Goal: Task Accomplishment & Management: Use online tool/utility

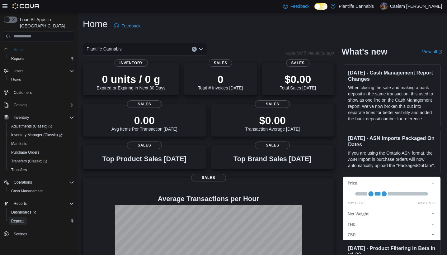
click at [23, 218] on span "Reports" at bounding box center [17, 220] width 13 height 5
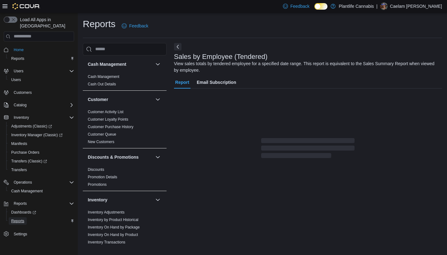
scroll to position [8, 0]
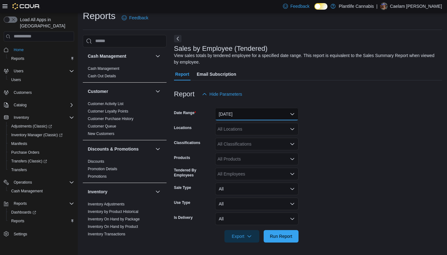
click at [241, 118] on button "[DATE]" at bounding box center [256, 114] width 83 height 12
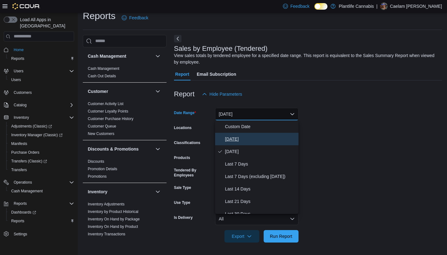
click at [240, 135] on span "[DATE]" at bounding box center [260, 138] width 71 height 7
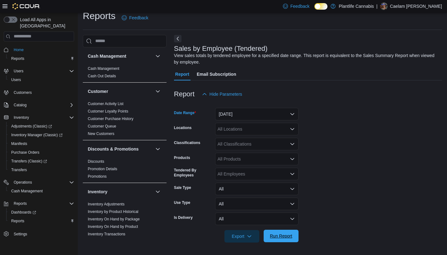
click at [282, 237] on span "Run Report" at bounding box center [281, 235] width 22 height 6
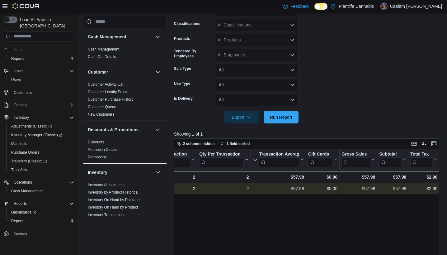
scroll to position [0, 199]
